Goal: Task Accomplishment & Management: Complete application form

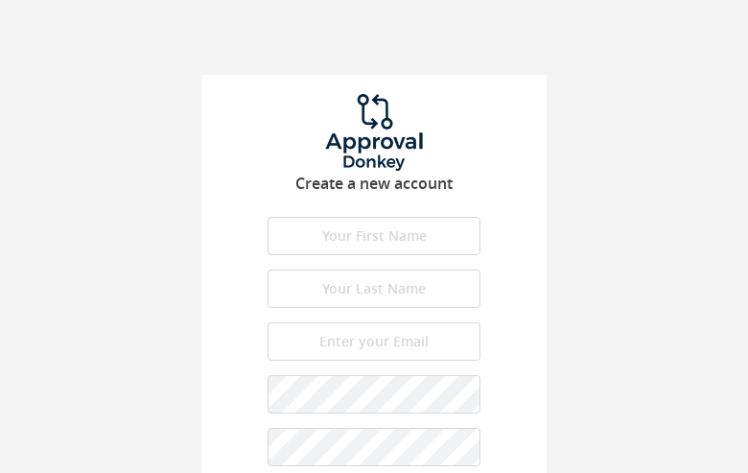
type input "fSTiHCGHHLtV"
type input "ksGEGIuJby"
type input "[EMAIL_ADDRESS][DOMAIN_NAME]"
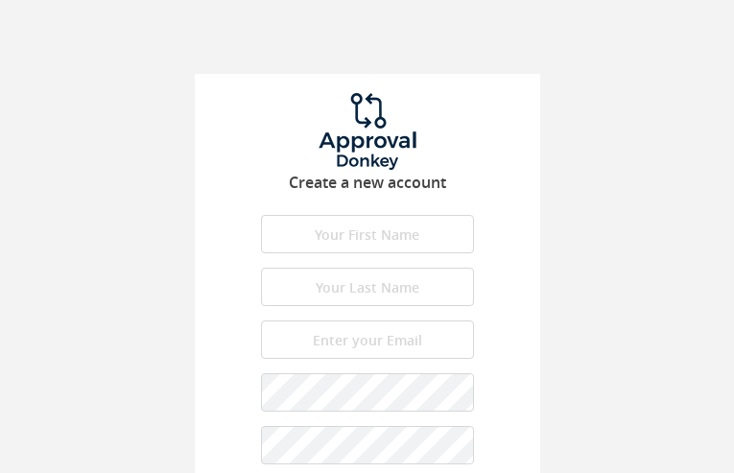
type input "QWAqjeIp"
type input "xpxcOpgHNBdsy"
type input "[EMAIL_ADDRESS][DOMAIN_NAME]"
